Goal: Information Seeking & Learning: Find specific fact

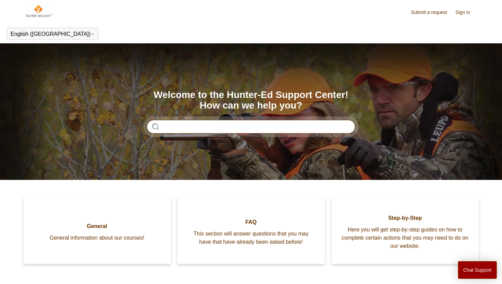
click at [208, 129] on input "Search" at bounding box center [251, 127] width 208 height 14
type input "**********"
click at [266, 125] on input "Search" at bounding box center [251, 127] width 208 height 14
type input "****"
